Goal: Transaction & Acquisition: Subscribe to service/newsletter

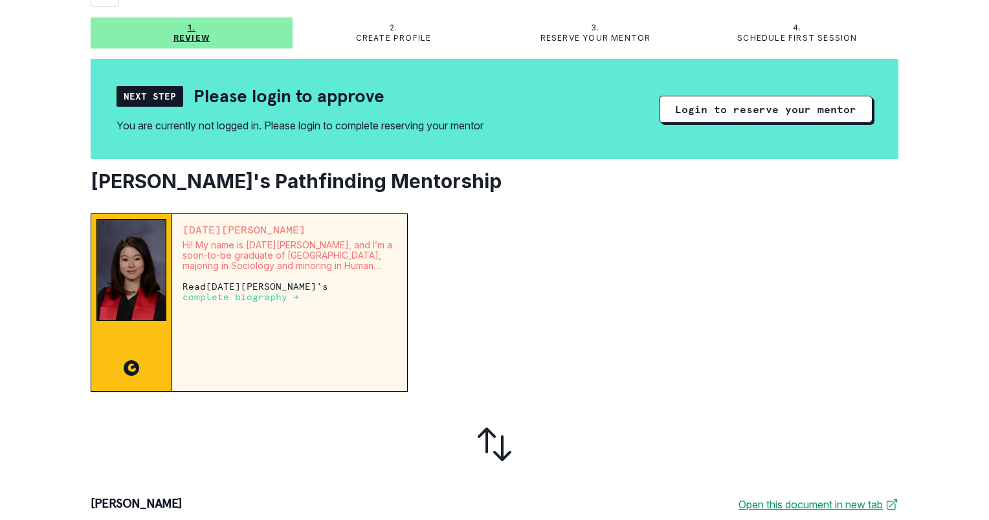
scroll to position [142, 0]
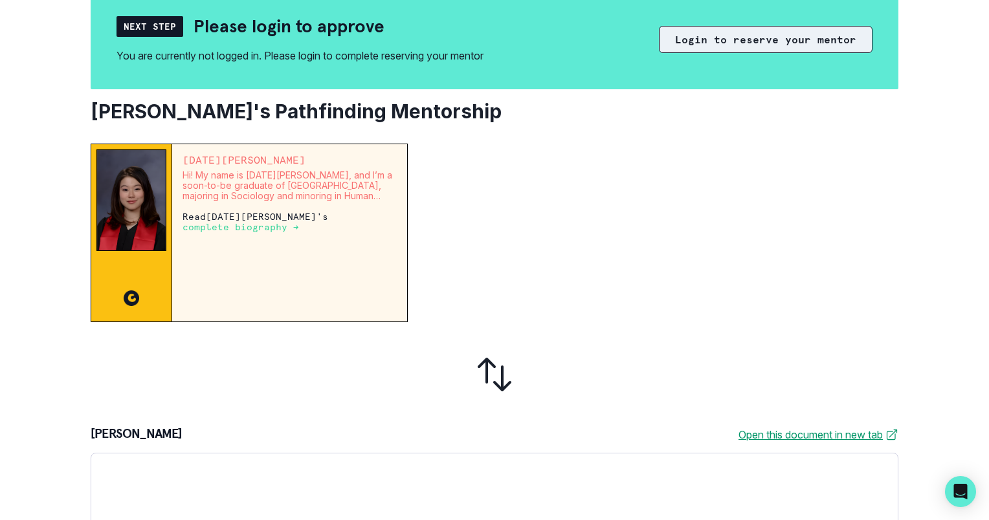
click at [705, 44] on button "Login to reserve your mentor" at bounding box center [766, 39] width 214 height 27
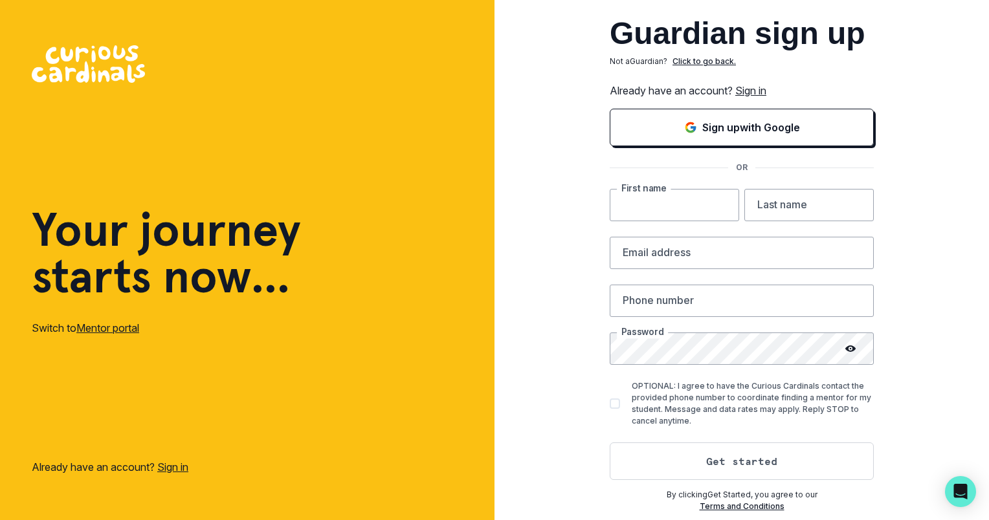
click at [673, 210] on input "text" at bounding box center [674, 205] width 129 height 32
type input "Jooyeon"
type input "[PERSON_NAME]"
type input "[EMAIL_ADDRESS][DOMAIN_NAME]"
type input "6175041152"
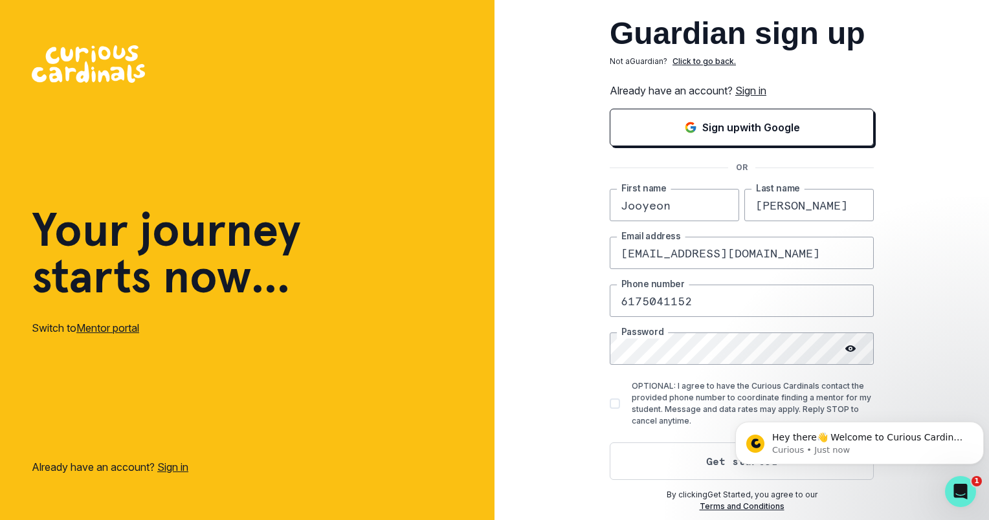
click at [884, 350] on div "Guardian sign up Not a Guardian ? Click to go back. Already have an account? Si…" at bounding box center [741, 260] width 494 height 520
click at [897, 388] on div "Guardian sign up Not a Guardian ? Click to go back. Already have an account? Si…" at bounding box center [741, 260] width 494 height 520
click at [688, 459] on button "Get started" at bounding box center [742, 462] width 264 height 38
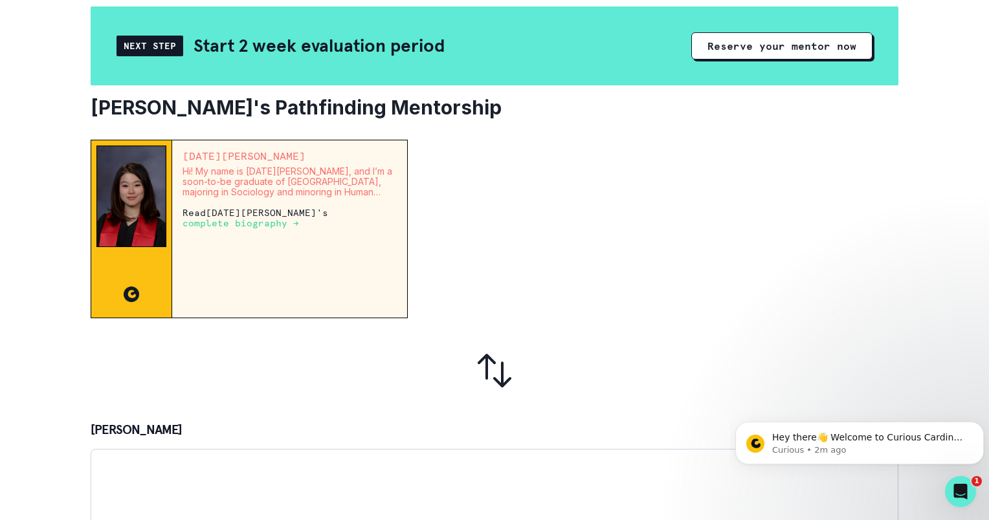
scroll to position [124, 0]
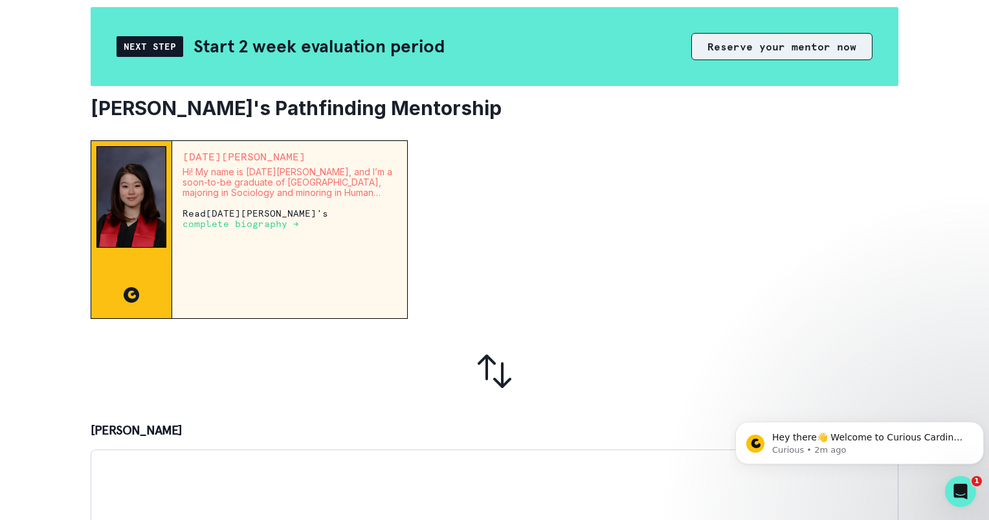
click at [748, 43] on button "Reserve your mentor now" at bounding box center [781, 46] width 181 height 27
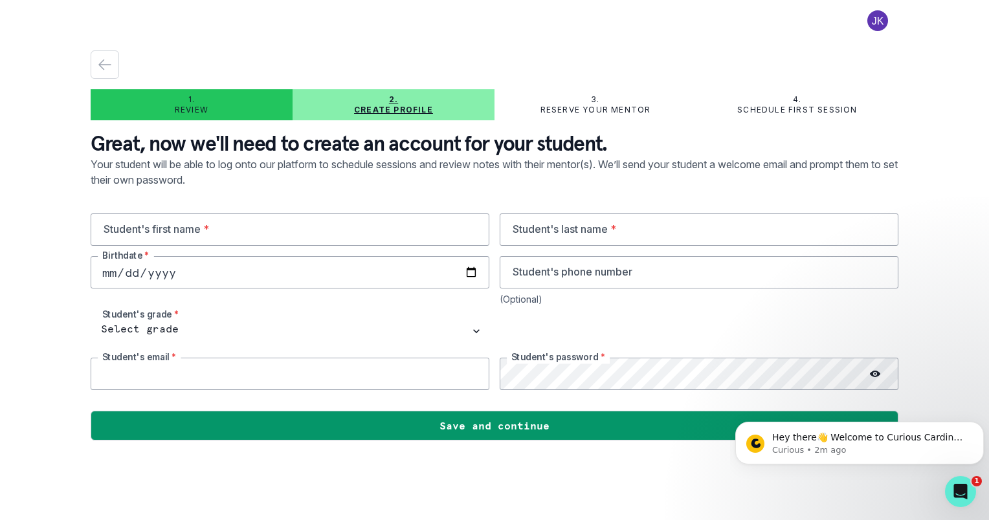
type input "[EMAIL_ADDRESS][DOMAIN_NAME]"
click at [153, 236] on input "text" at bounding box center [290, 230] width 399 height 32
type input "[PERSON_NAME]"
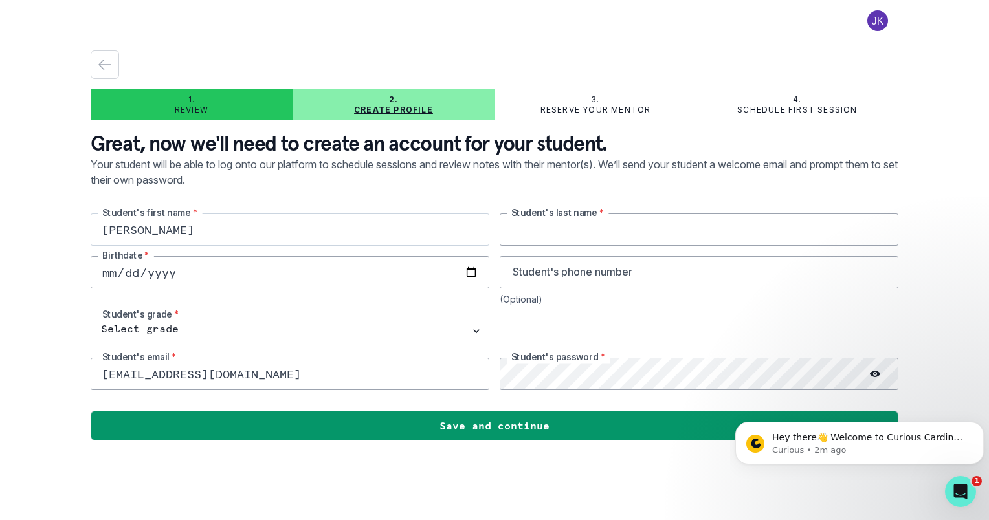
type input "Choo"
click at [181, 273] on input "date" at bounding box center [290, 272] width 399 height 32
type input "[DATE]"
click at [560, 276] on input "tel" at bounding box center [699, 272] width 399 height 32
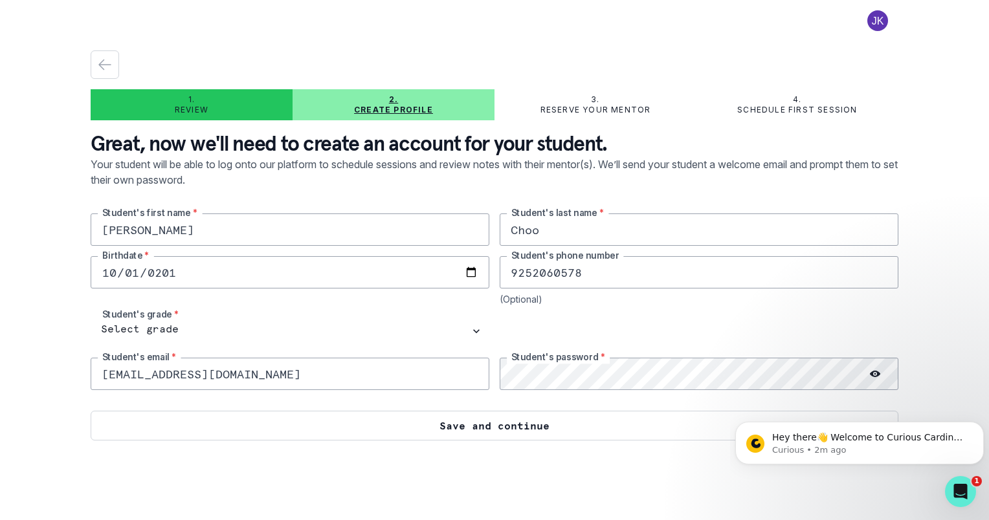
type input "9252060578"
click at [498, 432] on button "Save and continue" at bounding box center [494, 426] width 807 height 30
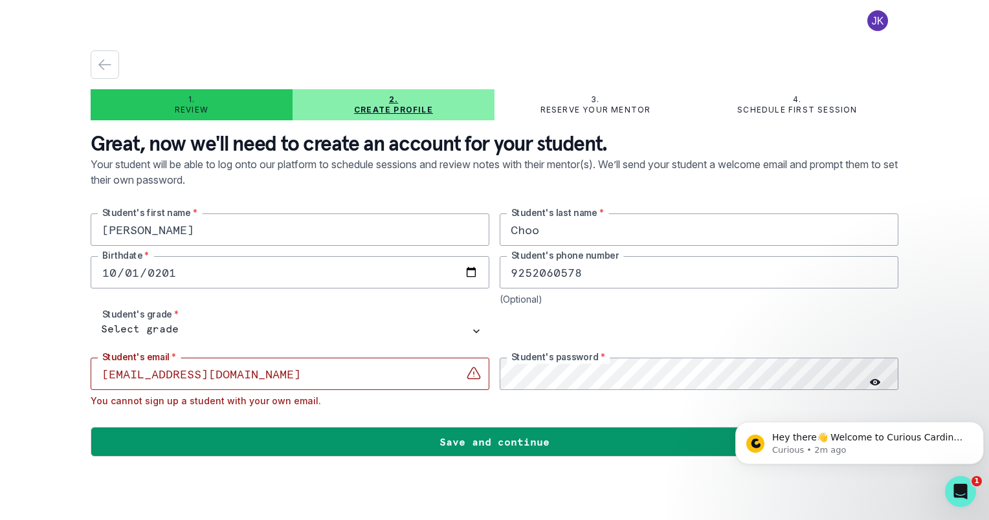
click at [279, 371] on input "[EMAIL_ADDRESS][DOMAIN_NAME]" at bounding box center [290, 374] width 399 height 32
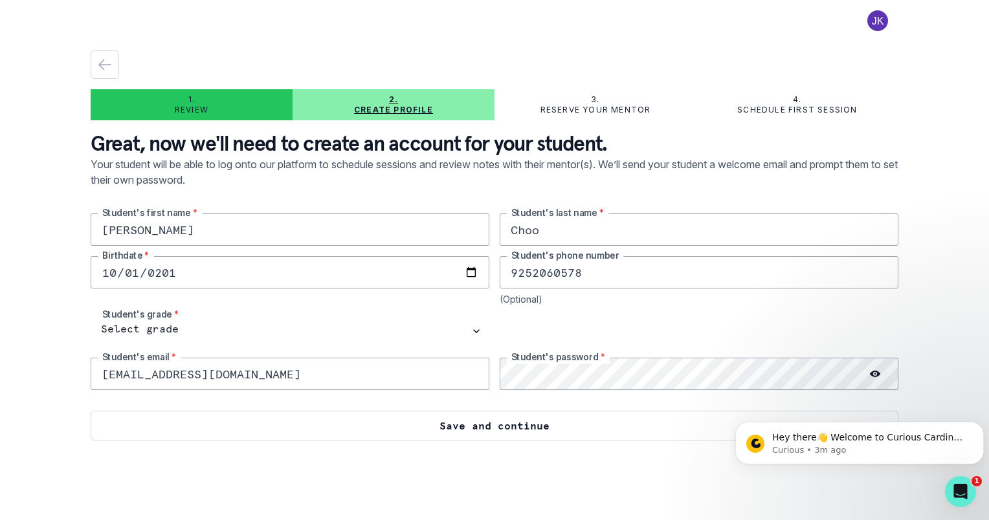
type input "[EMAIL_ADDRESS][DOMAIN_NAME]"
click at [410, 432] on button "Save and continue" at bounding box center [494, 426] width 807 height 30
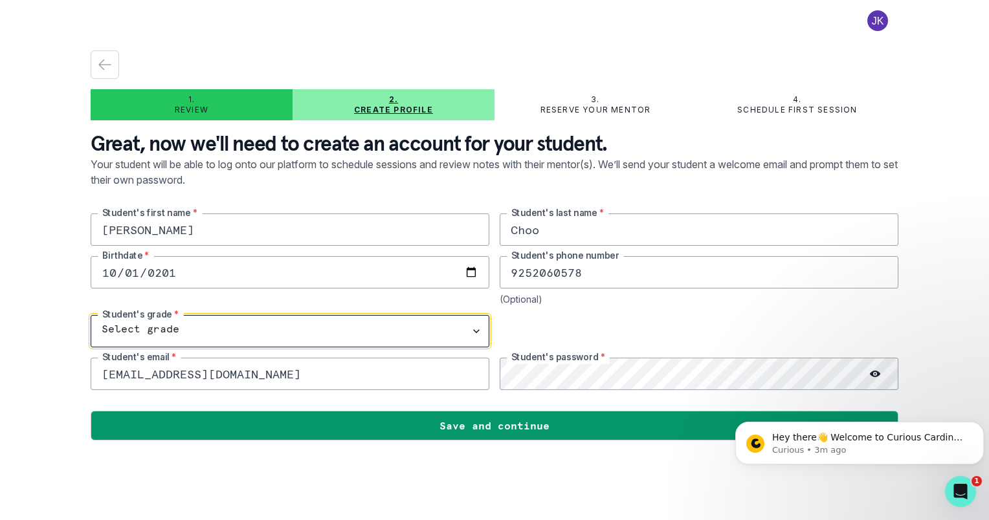
click at [438, 329] on select "Select grade 1st Grade 2nd Grade 3rd Grade 4th Grade 5th Grade 6th Grade 7th Gr…" at bounding box center [290, 331] width 399 height 32
select select "9th Grade"
click at [91, 315] on select "Select grade 1st Grade 2nd Grade 3rd Grade 4th Grade 5th Grade 6th Grade 7th Gr…" at bounding box center [290, 331] width 399 height 32
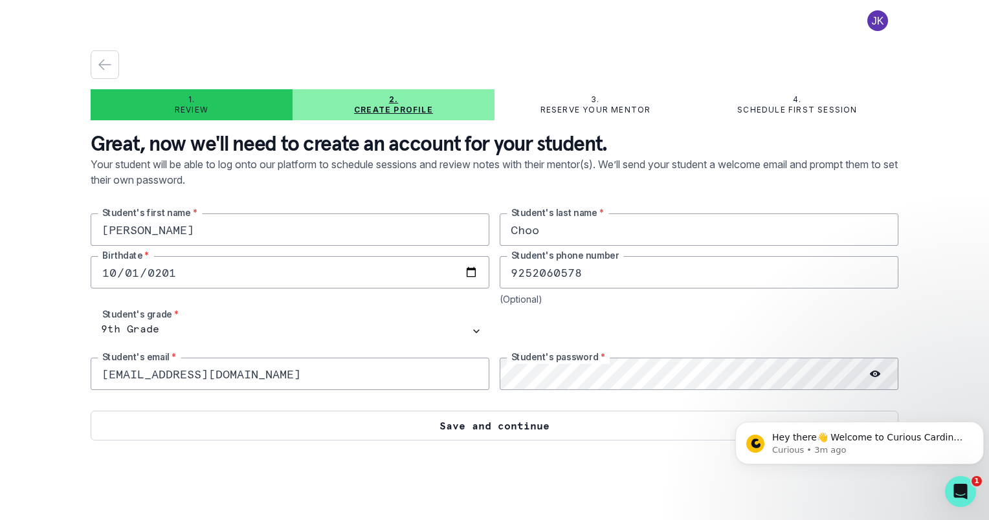
click at [479, 422] on button "Save and continue" at bounding box center [494, 426] width 807 height 30
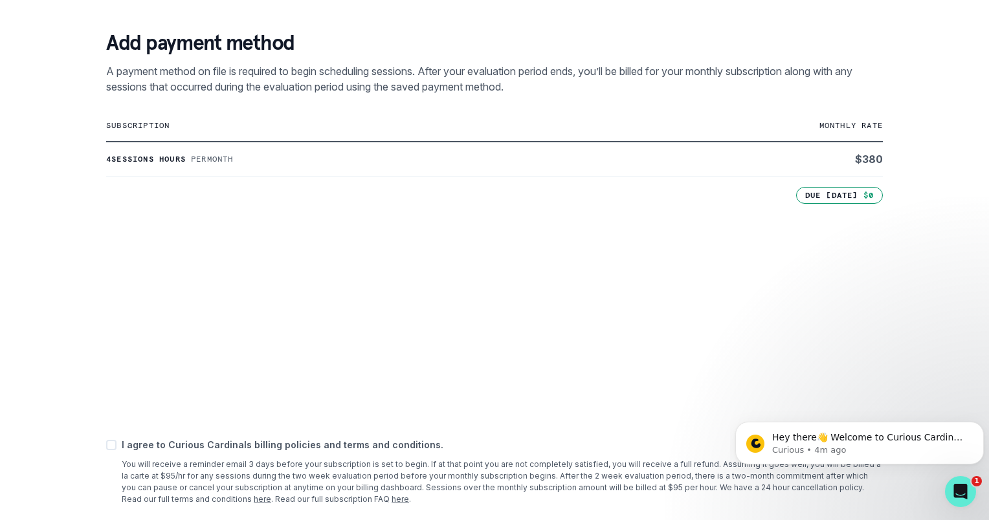
scroll to position [216, 0]
click at [541, 424] on div "Add payment method A payment method on file is required to begin scheduling ses…" at bounding box center [494, 276] width 807 height 527
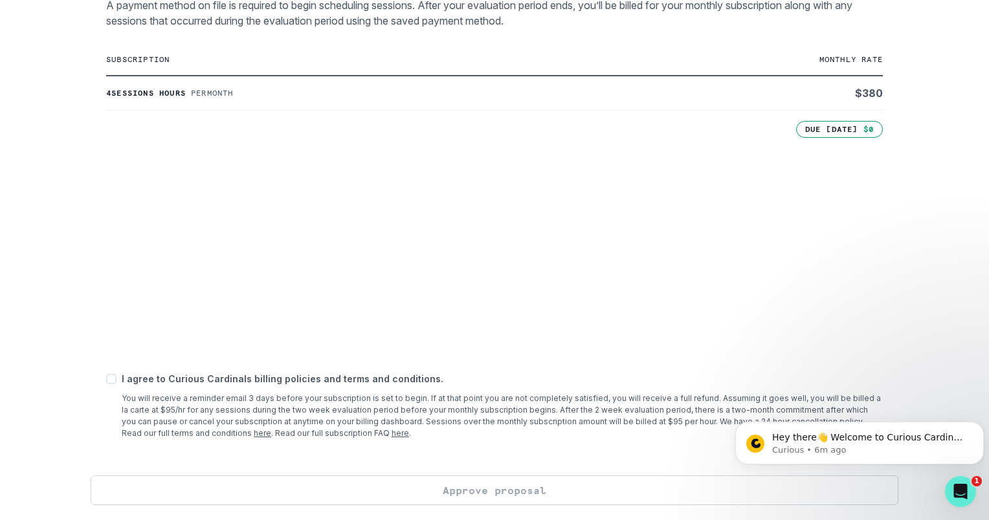
click at [112, 380] on span at bounding box center [111, 379] width 10 height 10
click at [106, 380] on input "checkbox" at bounding box center [105, 379] width 1 height 1
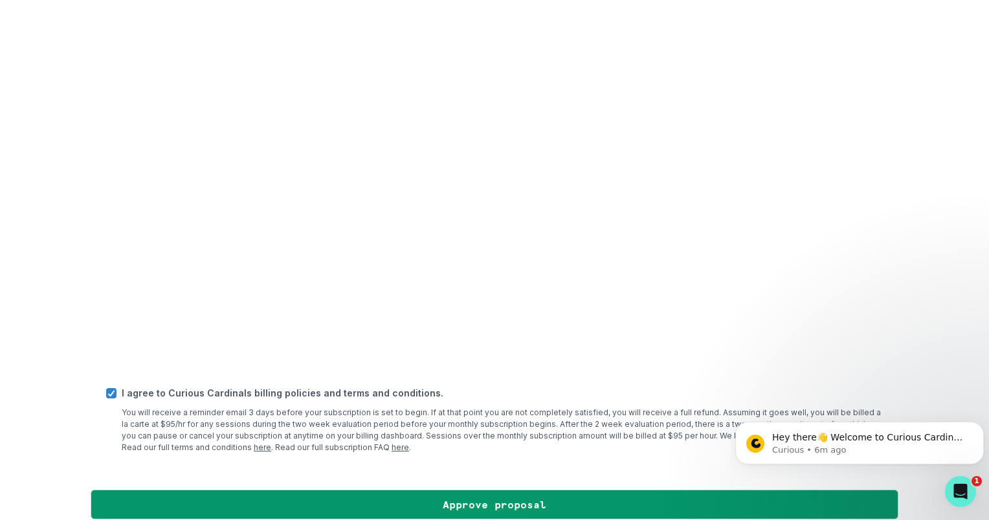
scroll to position [430, 0]
click at [111, 391] on icon at bounding box center [111, 393] width 8 height 6
click at [106, 393] on input "checkbox" at bounding box center [105, 393] width 1 height 1
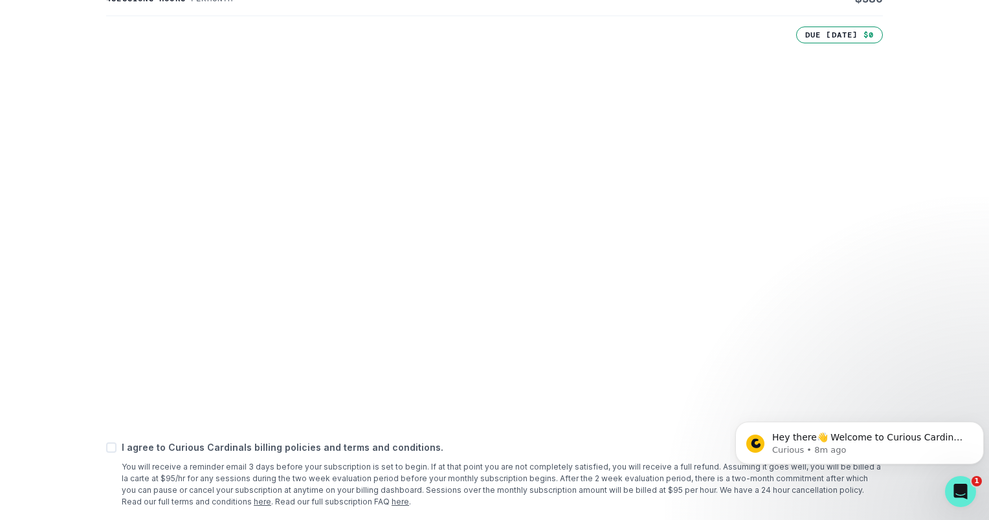
scroll to position [444, 0]
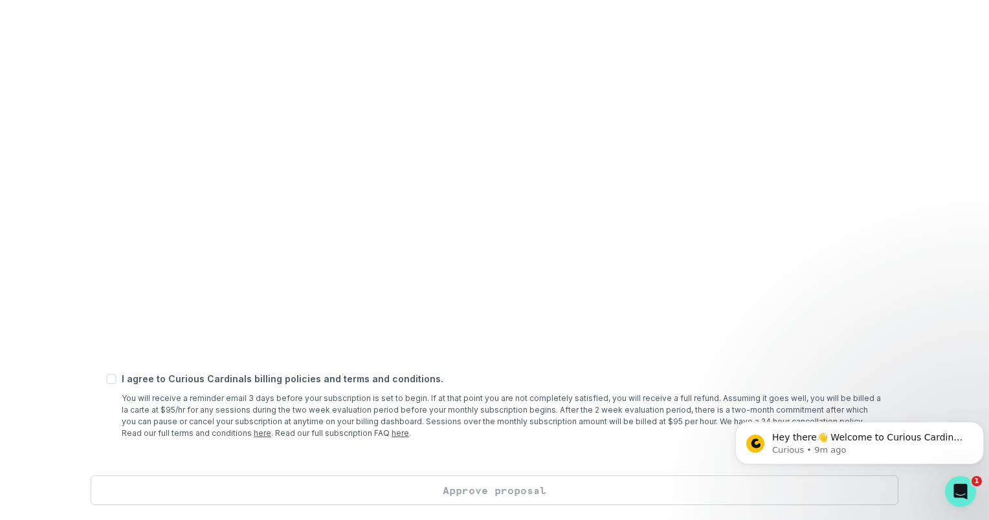
click at [109, 379] on span at bounding box center [111, 379] width 10 height 10
click at [106, 379] on input "checkbox" at bounding box center [105, 379] width 1 height 1
checkbox input "true"
click at [477, 485] on button "Approve proposal" at bounding box center [494, 491] width 807 height 30
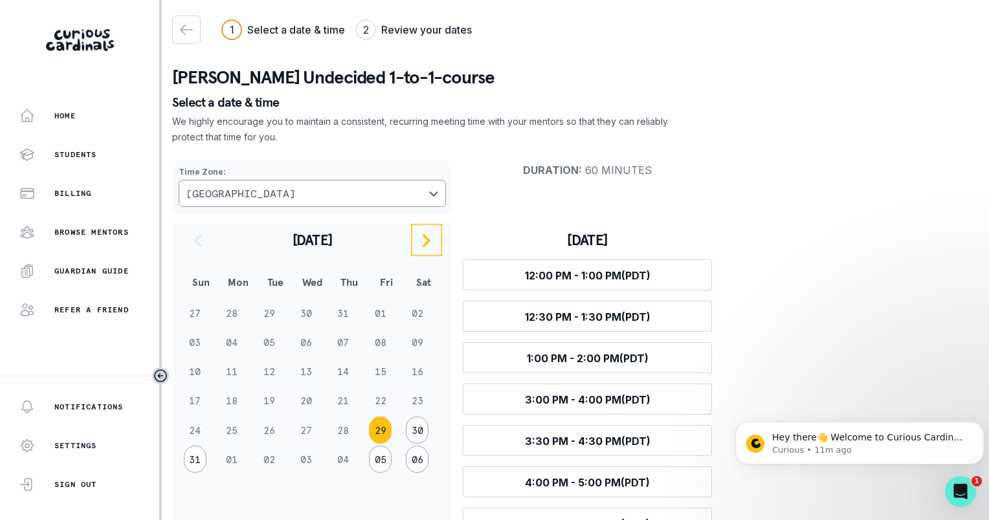
click at [428, 239] on icon "navigate to next month" at bounding box center [427, 241] width 16 height 16
click at [194, 238] on icon "navigate to previous month" at bounding box center [198, 241] width 16 height 16
click at [430, 235] on icon "navigate to next month" at bounding box center [427, 241] width 16 height 16
click at [195, 341] on button "07" at bounding box center [195, 342] width 23 height 27
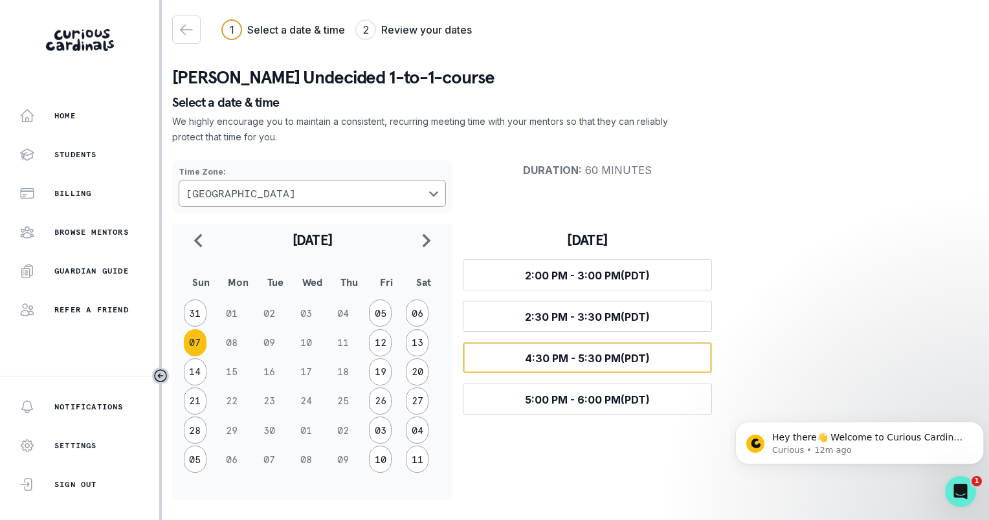
click at [577, 356] on span "4:30 PM - 5:30 PM (PDT)" at bounding box center [587, 358] width 125 height 13
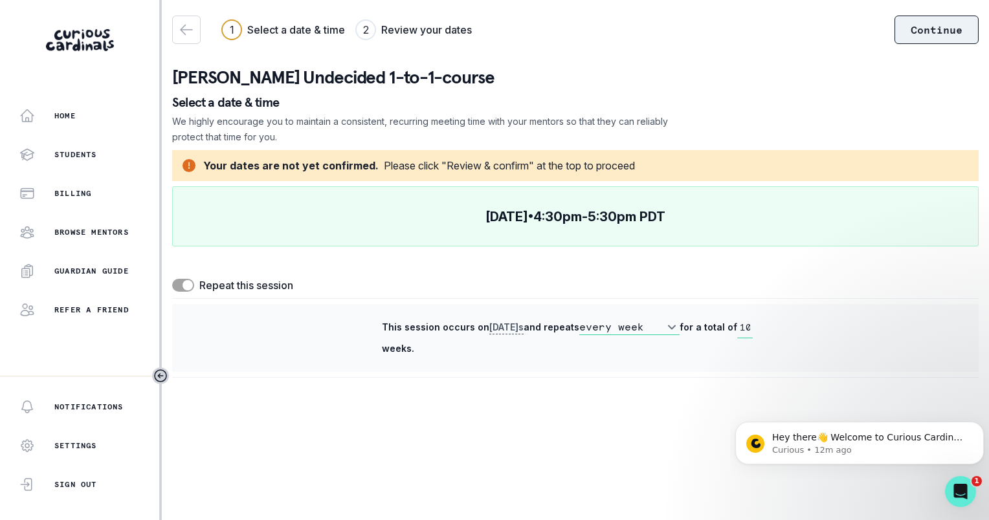
click at [906, 30] on button "Continue" at bounding box center [936, 30] width 84 height 28
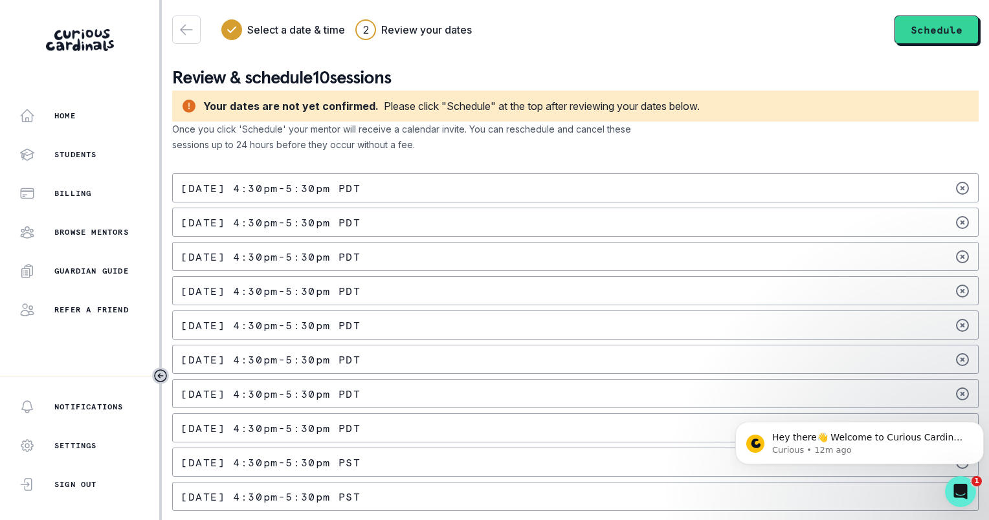
scroll to position [6, 0]
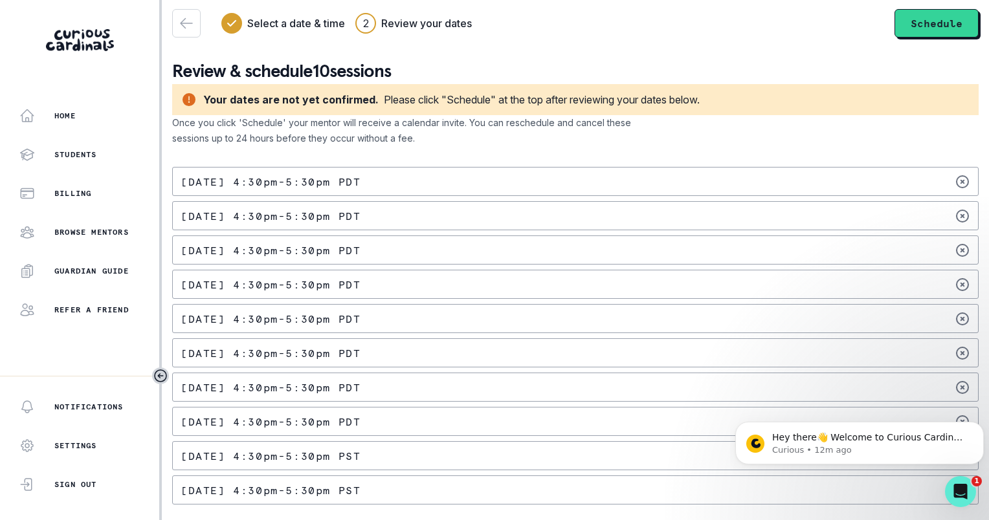
click at [302, 183] on p "[DATE] 4:30pm - 5:30pm PDT" at bounding box center [271, 182] width 180 height 10
click at [916, 28] on button "Schedule" at bounding box center [936, 23] width 84 height 28
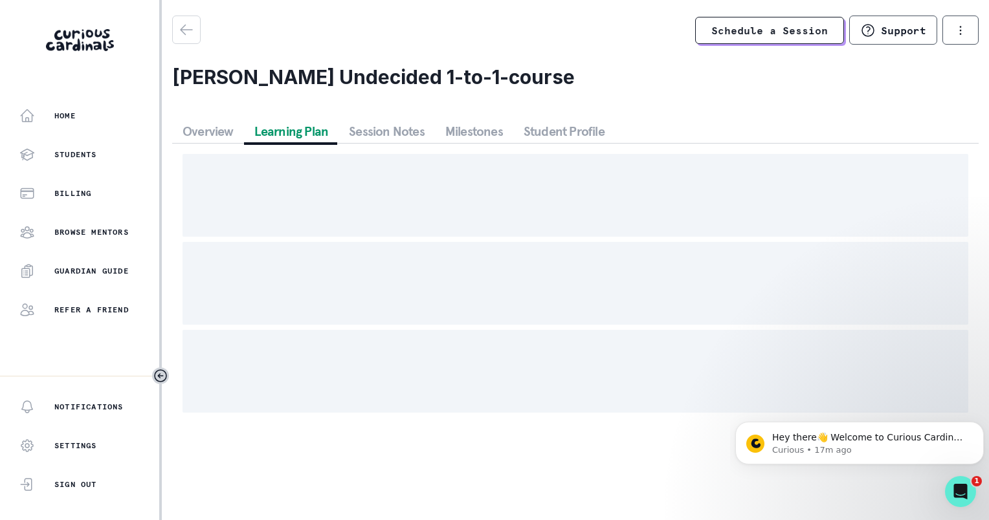
click at [300, 134] on button "Learning Plan" at bounding box center [291, 131] width 95 height 23
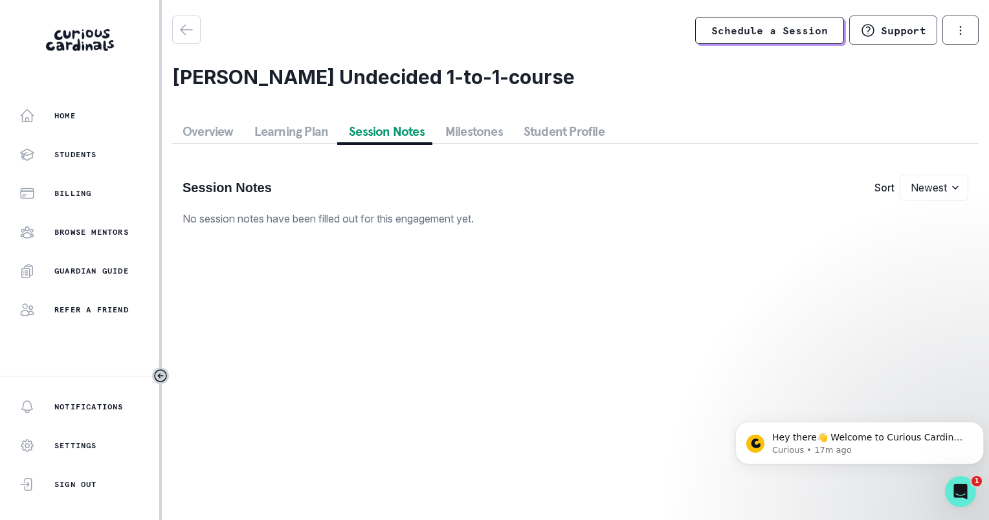
click at [391, 134] on button "Session Notes" at bounding box center [386, 131] width 96 height 23
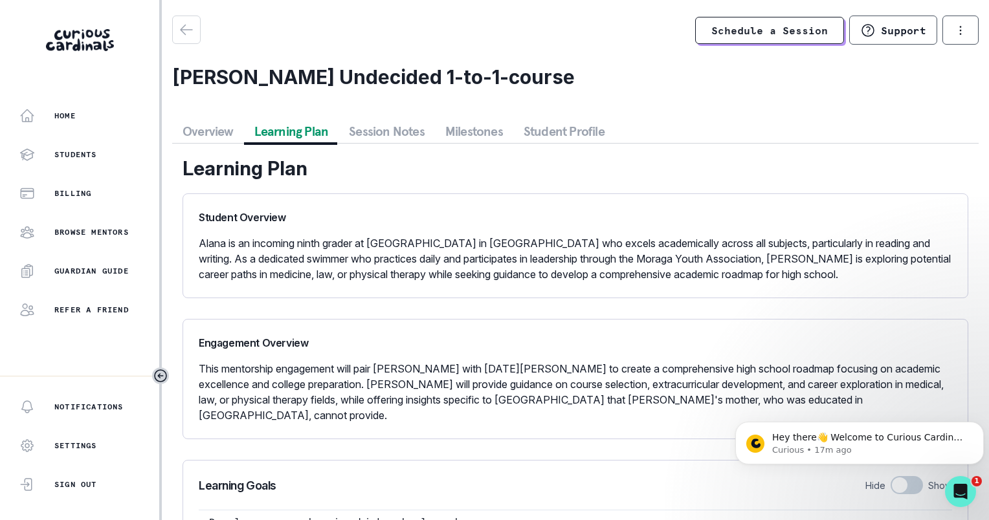
click at [276, 135] on button "Learning Plan" at bounding box center [291, 131] width 95 height 23
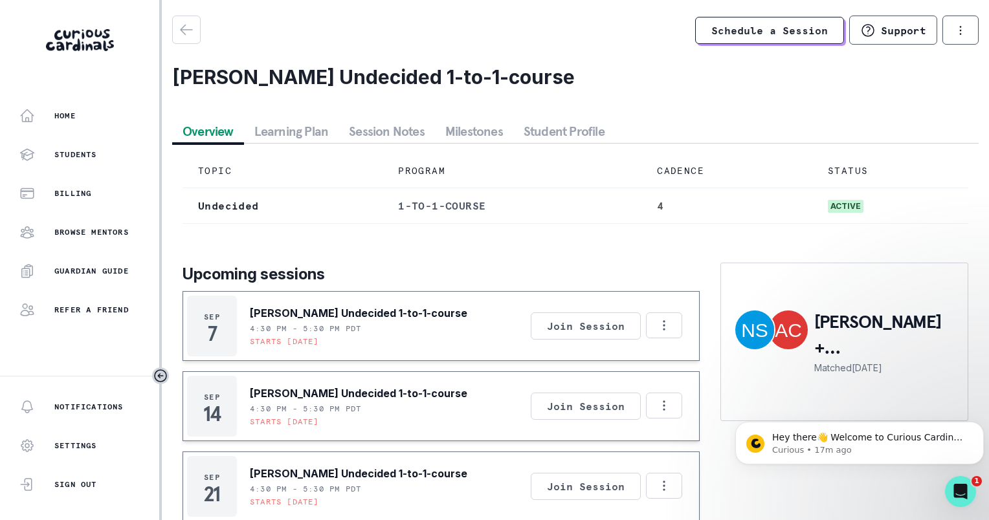
click at [220, 131] on button "Overview" at bounding box center [208, 131] width 72 height 23
click at [72, 111] on p "Home" at bounding box center [64, 116] width 21 height 10
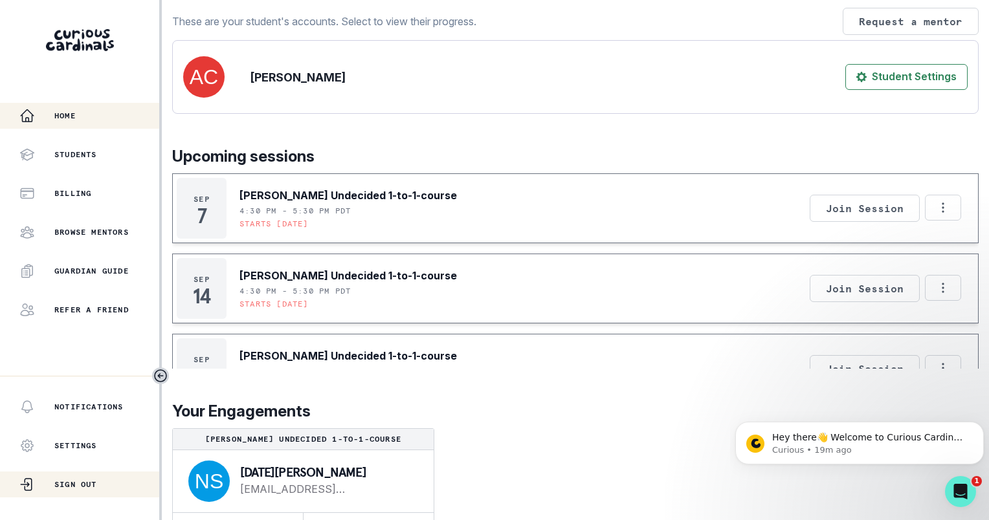
click at [88, 484] on p "Sign Out" at bounding box center [75, 484] width 43 height 10
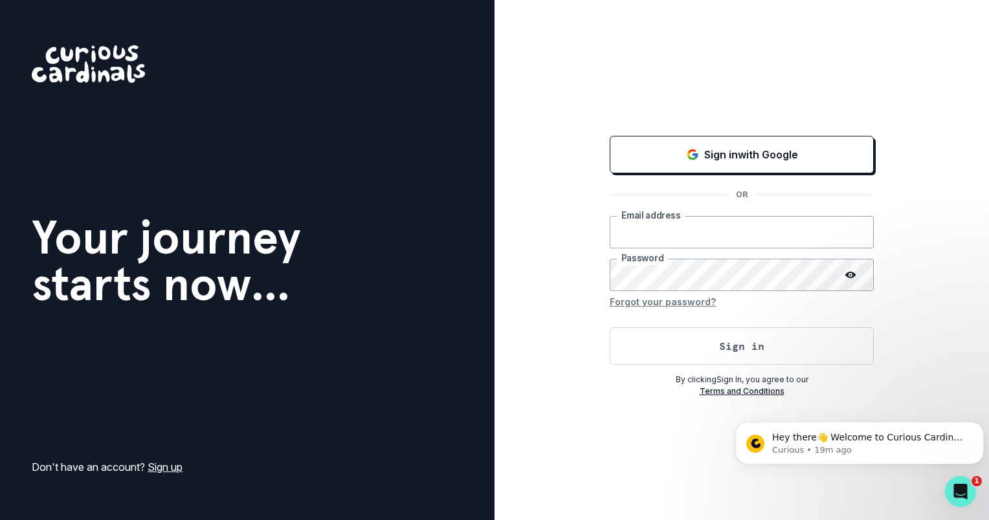
type input "[EMAIL_ADDRESS][DOMAIN_NAME]"
click at [732, 350] on button "Sign in" at bounding box center [742, 346] width 264 height 38
